Goal: Task Accomplishment & Management: Manage account settings

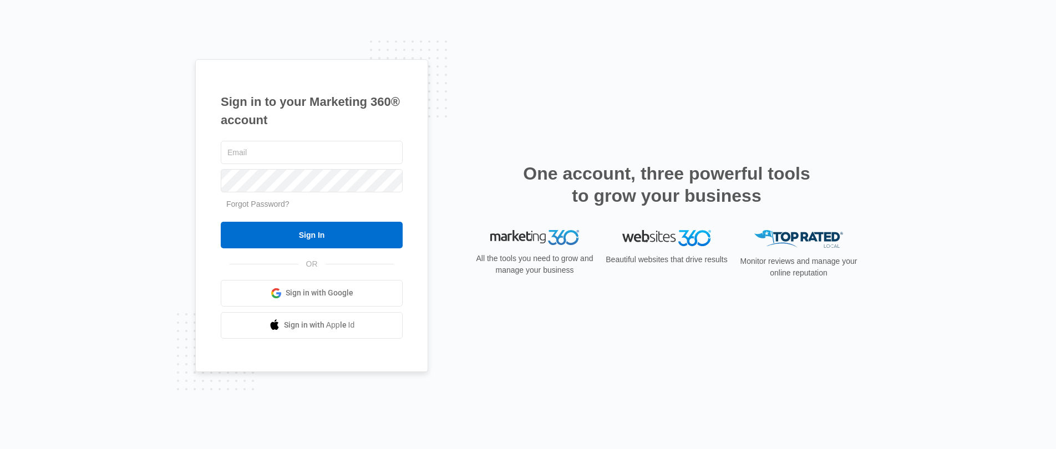
type input "[PERSON_NAME][EMAIL_ADDRESS][DOMAIN_NAME]"
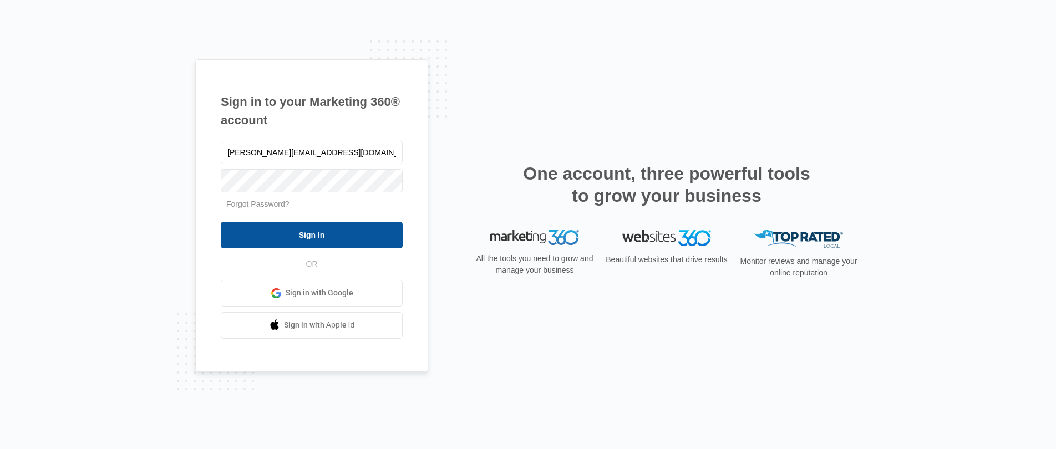
click at [331, 232] on input "Sign In" at bounding box center [312, 235] width 182 height 27
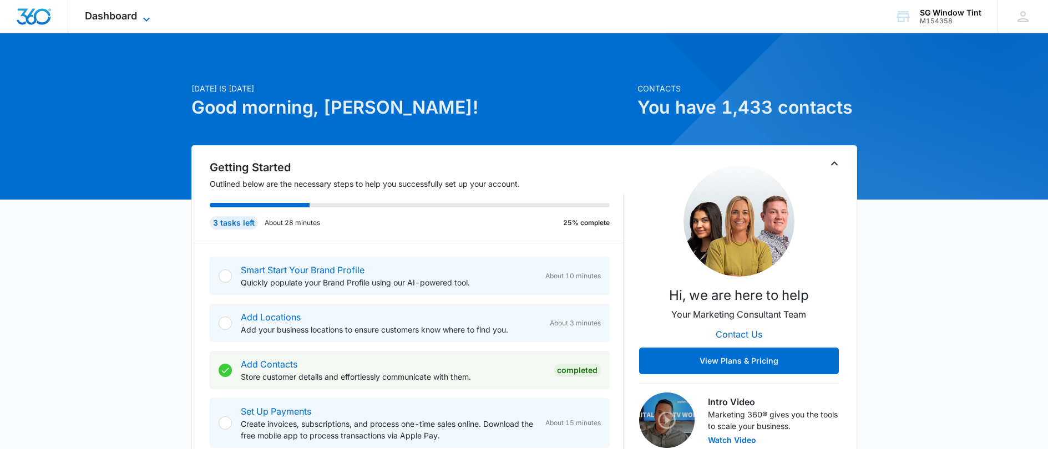
click at [135, 17] on span "Dashboard" at bounding box center [111, 16] width 52 height 12
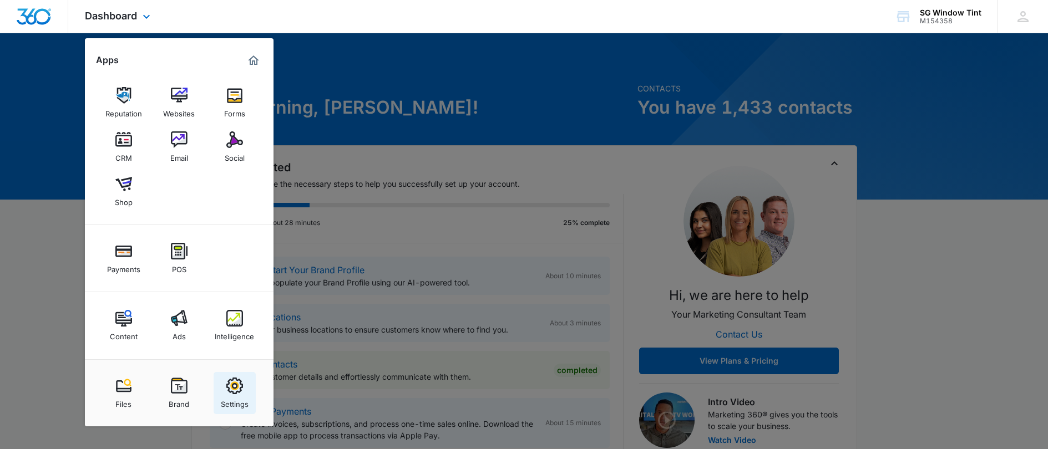
click at [239, 388] on img at bounding box center [234, 386] width 17 height 17
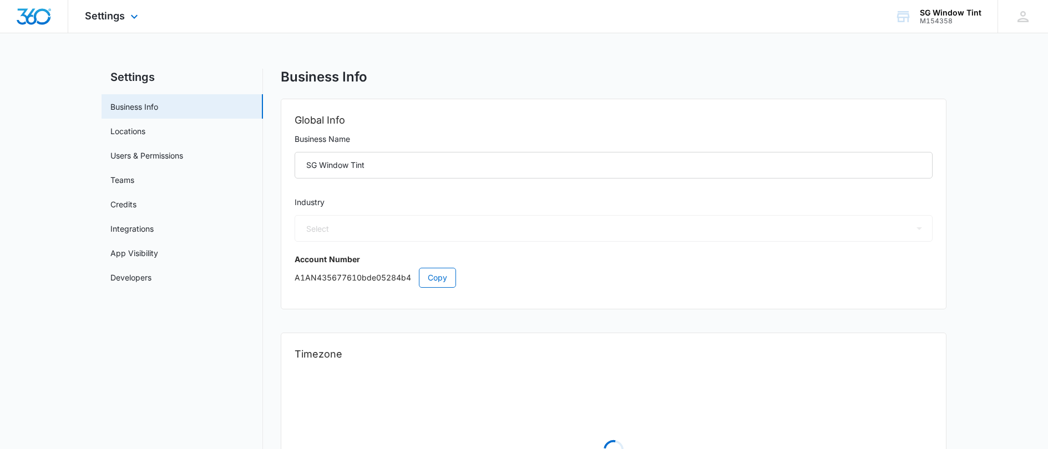
select select "12"
select select "US"
select select "America/[GEOGRAPHIC_DATA]"
click at [112, 16] on span "Settings" at bounding box center [105, 16] width 40 height 12
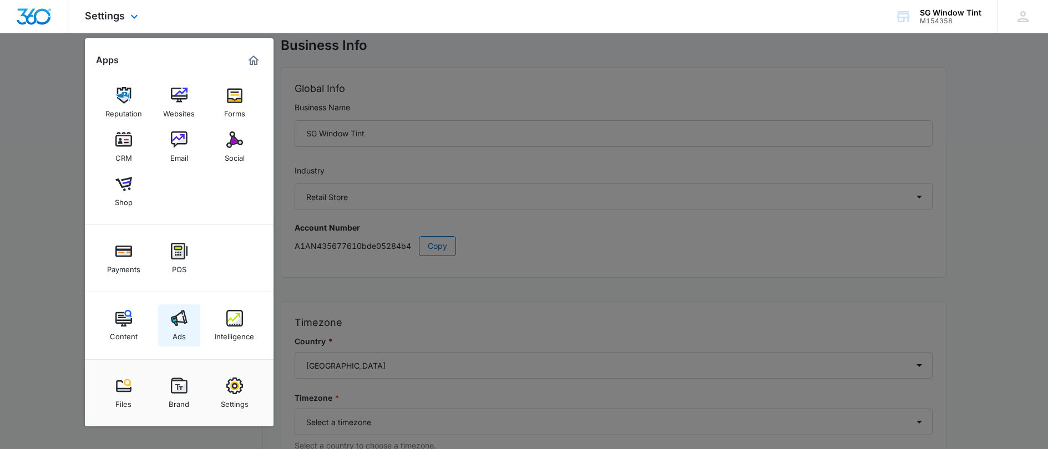
scroll to position [38, 0]
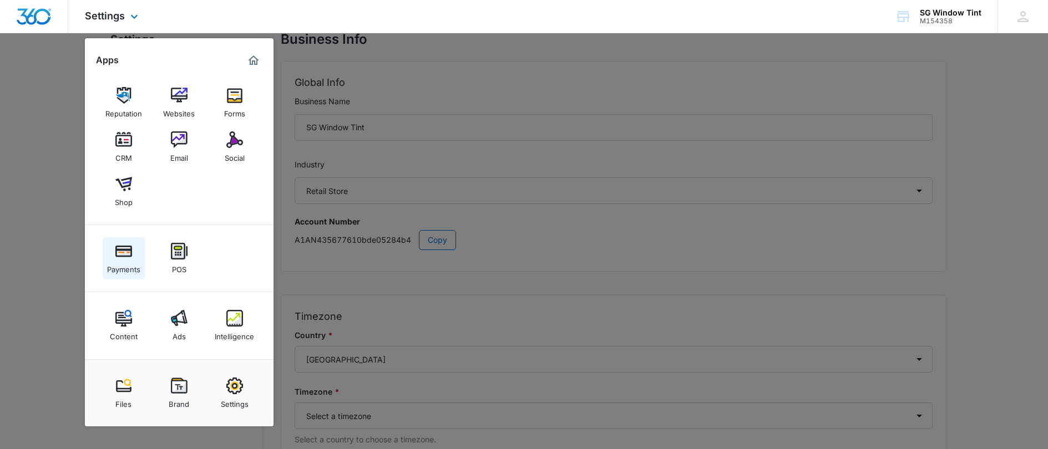
click at [124, 248] on img at bounding box center [123, 251] width 17 height 17
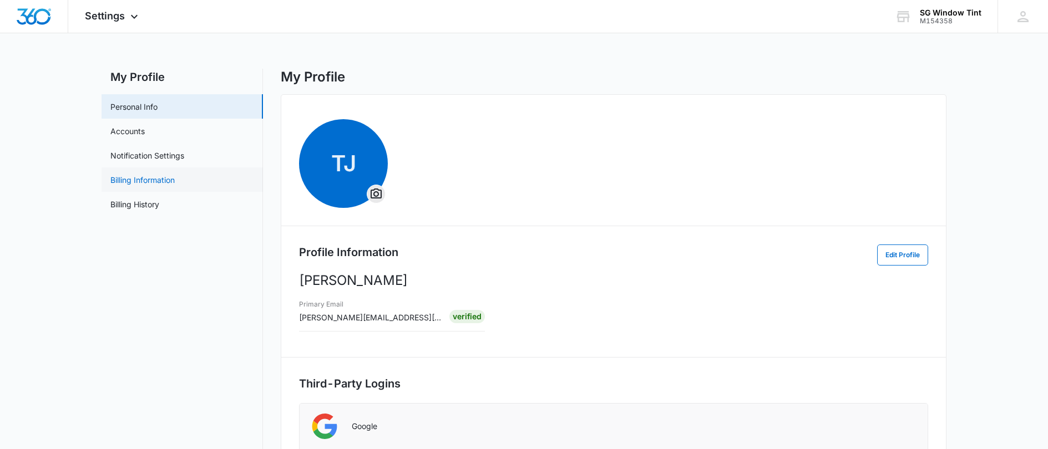
click at [152, 181] on link "Billing Information" at bounding box center [142, 180] width 64 height 12
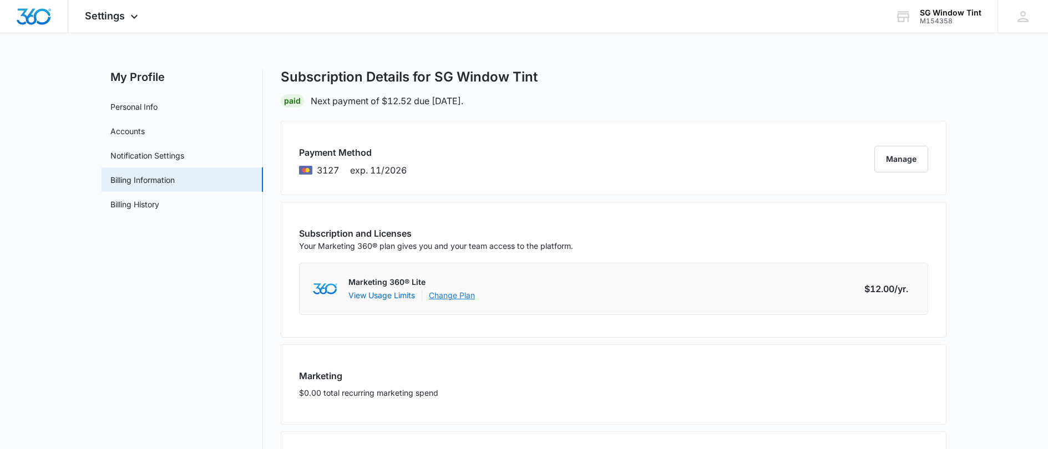
click at [462, 298] on link "Change Plan" at bounding box center [452, 296] width 46 height 12
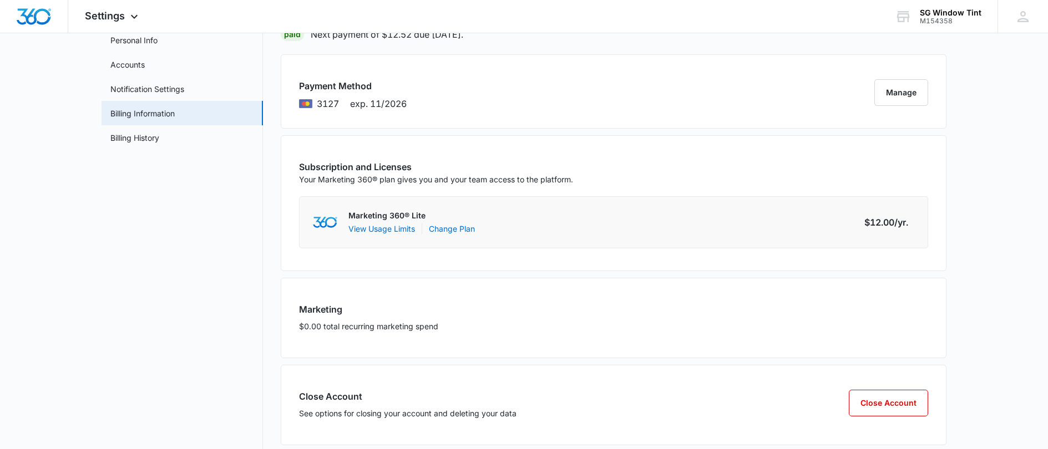
scroll to position [83, 0]
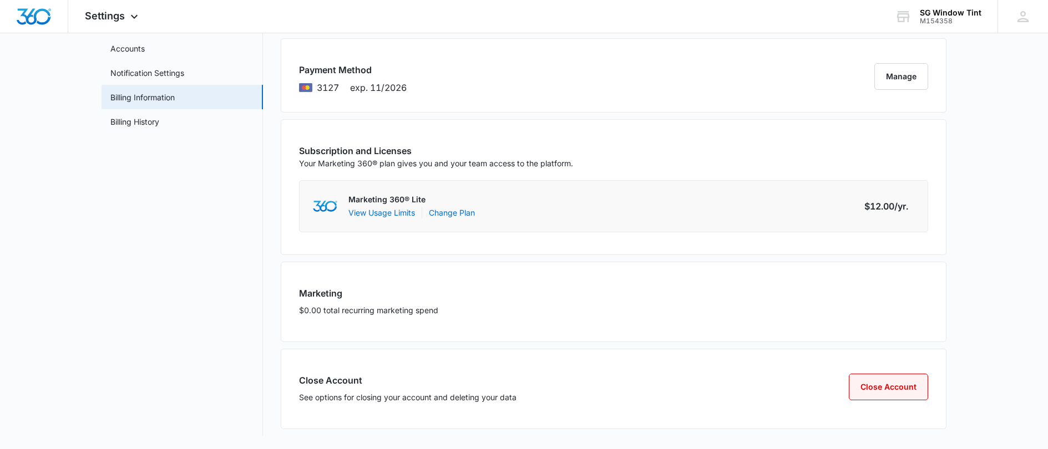
click at [909, 390] on button "Close Account" at bounding box center [888, 387] width 79 height 27
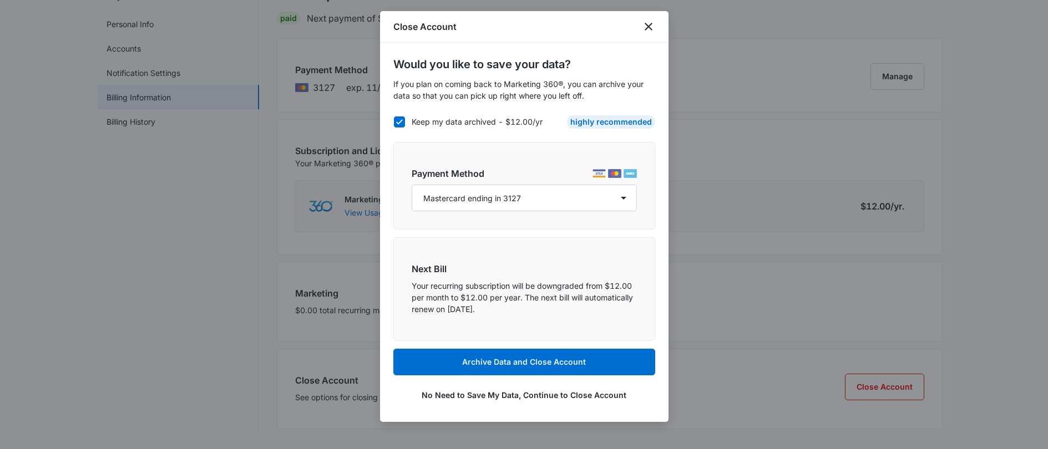
click at [394, 120] on icon at bounding box center [399, 122] width 10 height 10
click at [394, 122] on input "Keep my data archived - $12.00/yr" at bounding box center [393, 122] width 1 height 1
checkbox input "false"
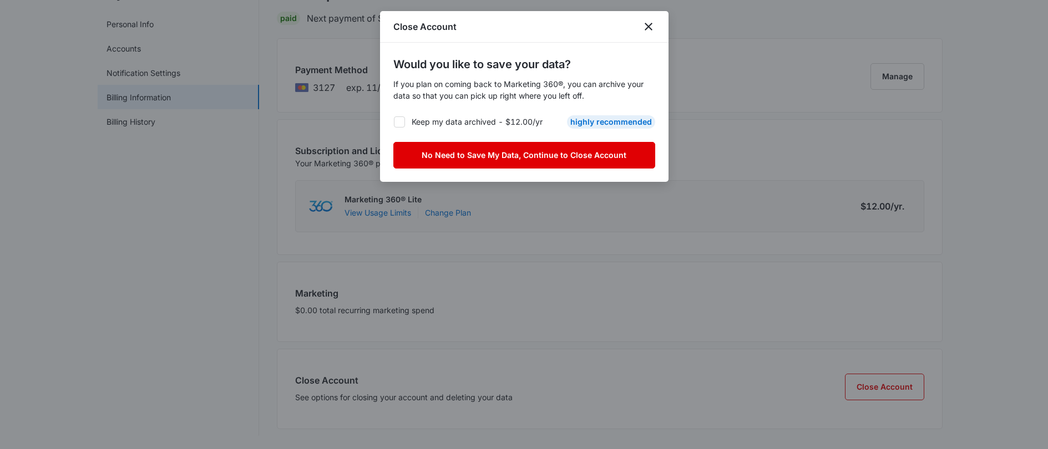
click at [492, 151] on button "No Need to Save My Data, Continue to Close Account" at bounding box center [524, 155] width 262 height 27
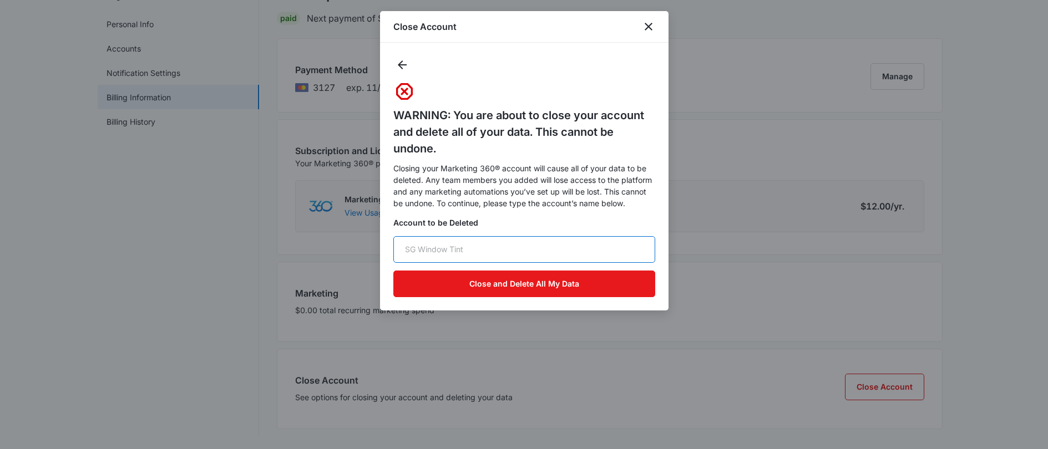
click at [519, 256] on input "text" at bounding box center [524, 249] width 262 height 27
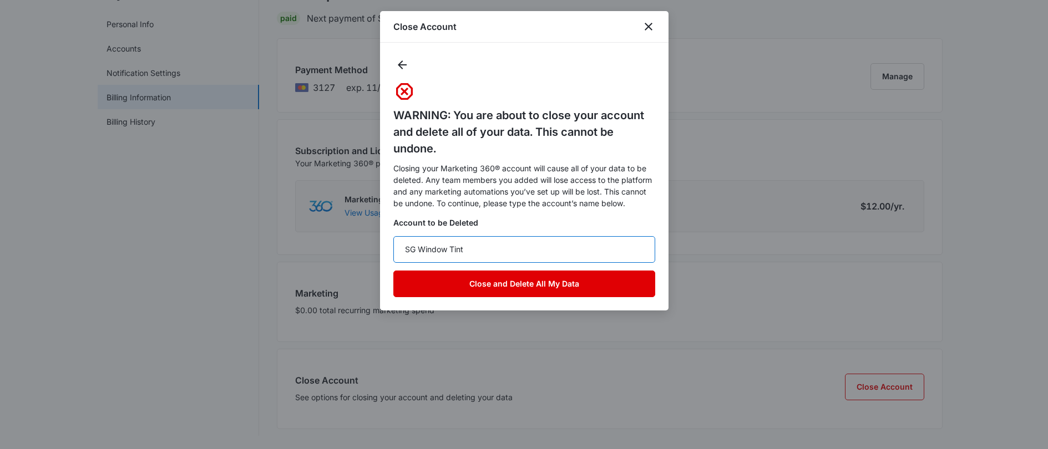
type input "SG Window Tint"
click at [504, 285] on button "Close and Delete All My Data" at bounding box center [524, 284] width 262 height 27
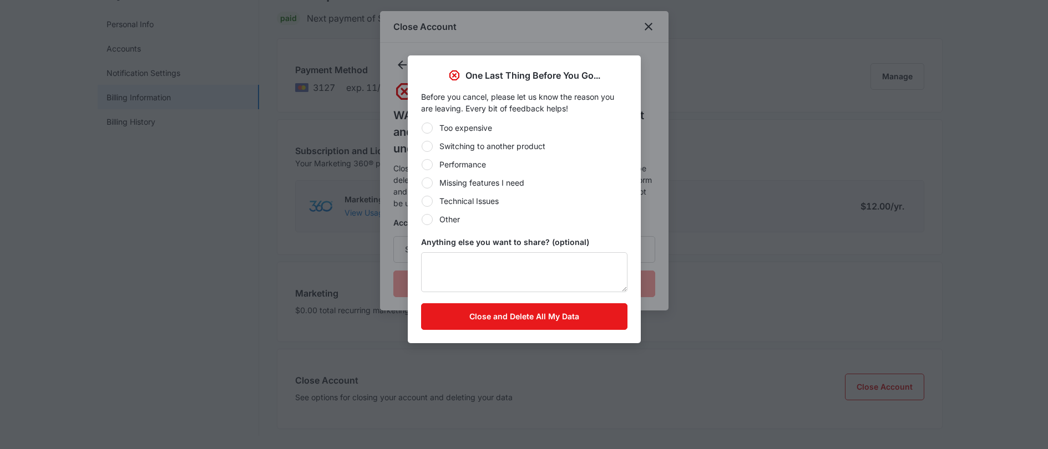
click at [453, 147] on div "Switching to another product" at bounding box center [492, 146] width 106 height 12
click at [422, 146] on input "Switching to another product" at bounding box center [421, 146] width 1 height 1
radio input "true"
click at [534, 320] on button "Close and Delete All My Data" at bounding box center [524, 316] width 206 height 27
